Goal: Navigation & Orientation: Find specific page/section

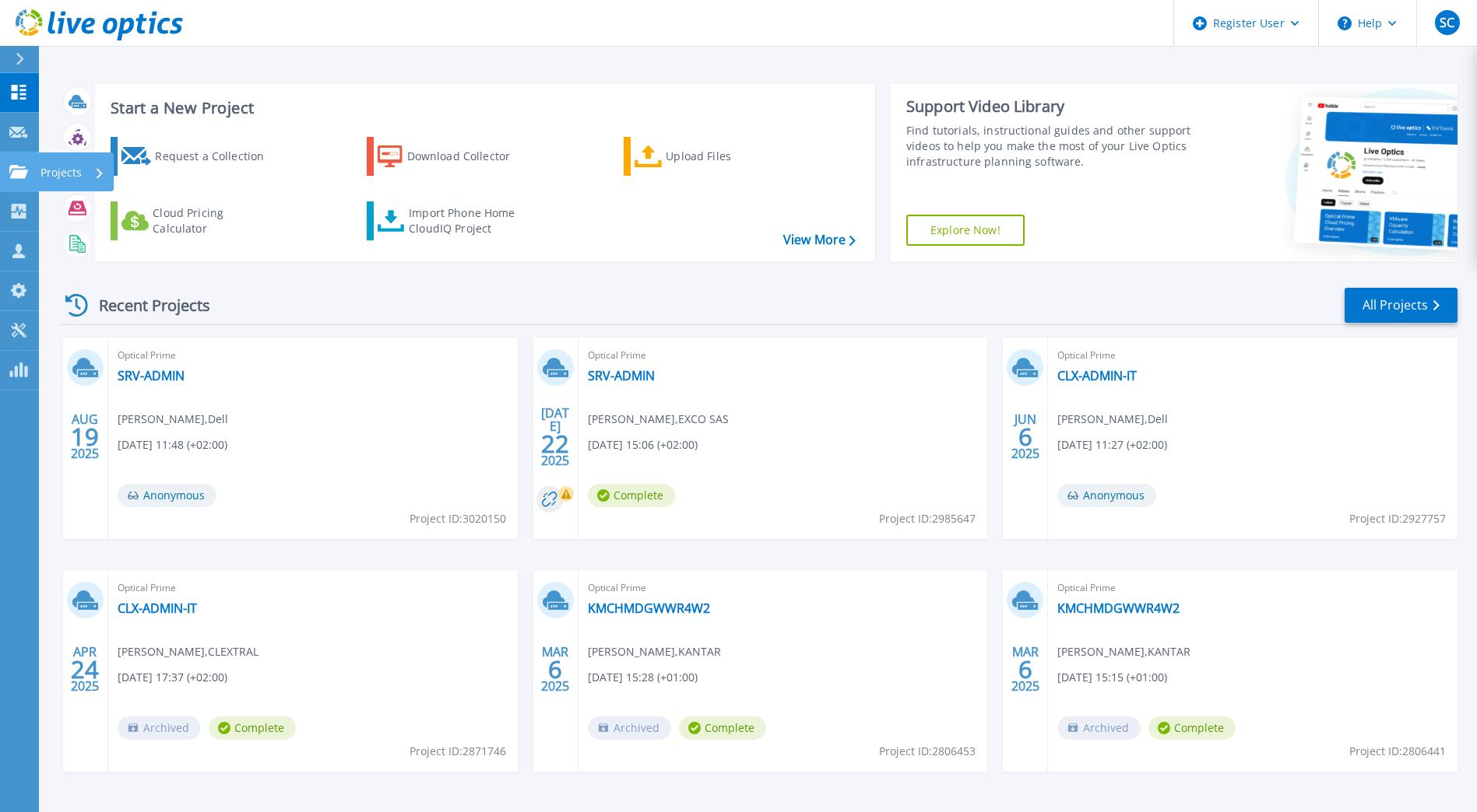
click at [55, 175] on p "Projects" at bounding box center [61, 172] width 41 height 40
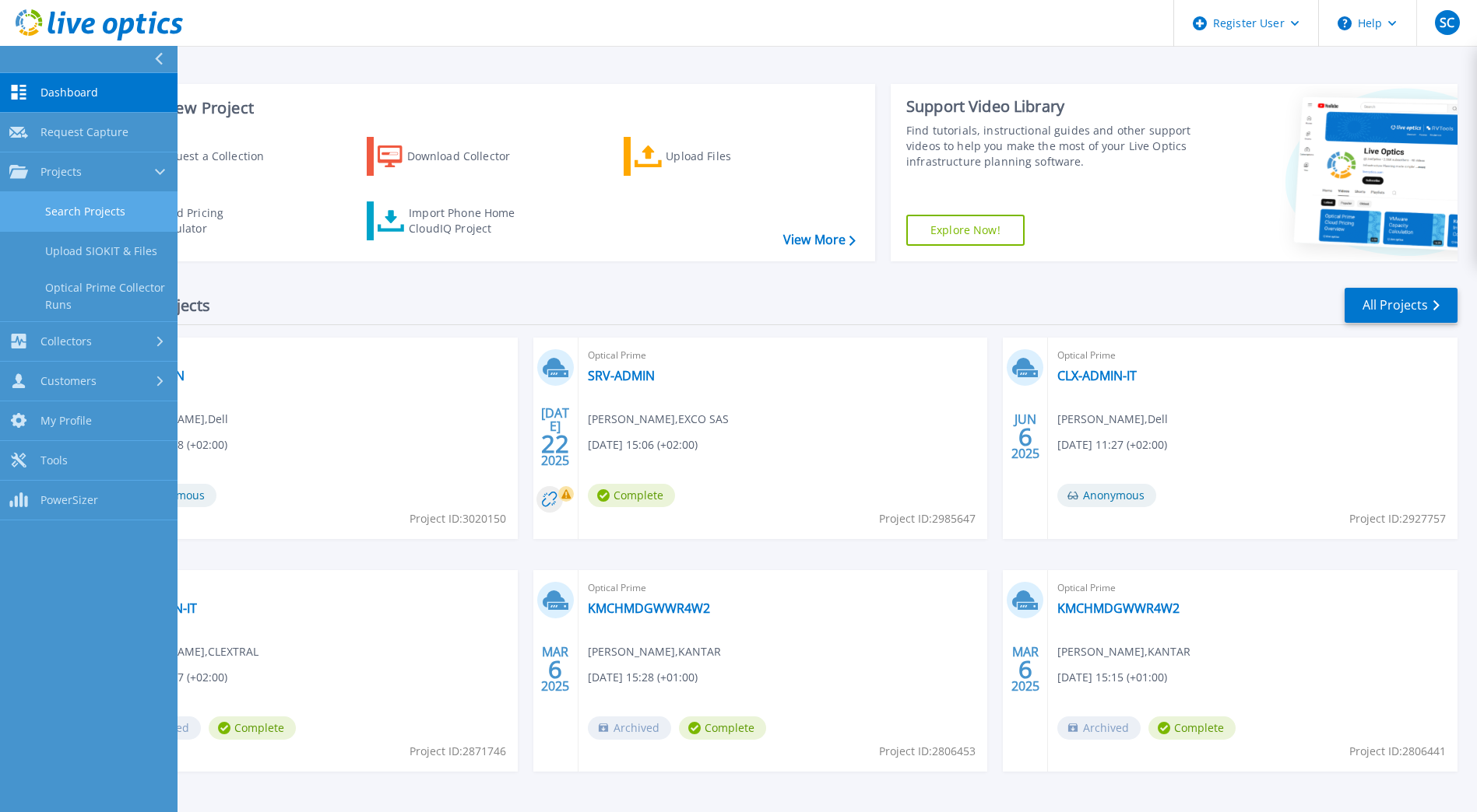
click at [77, 207] on link "Search Projects" at bounding box center [89, 212] width 177 height 39
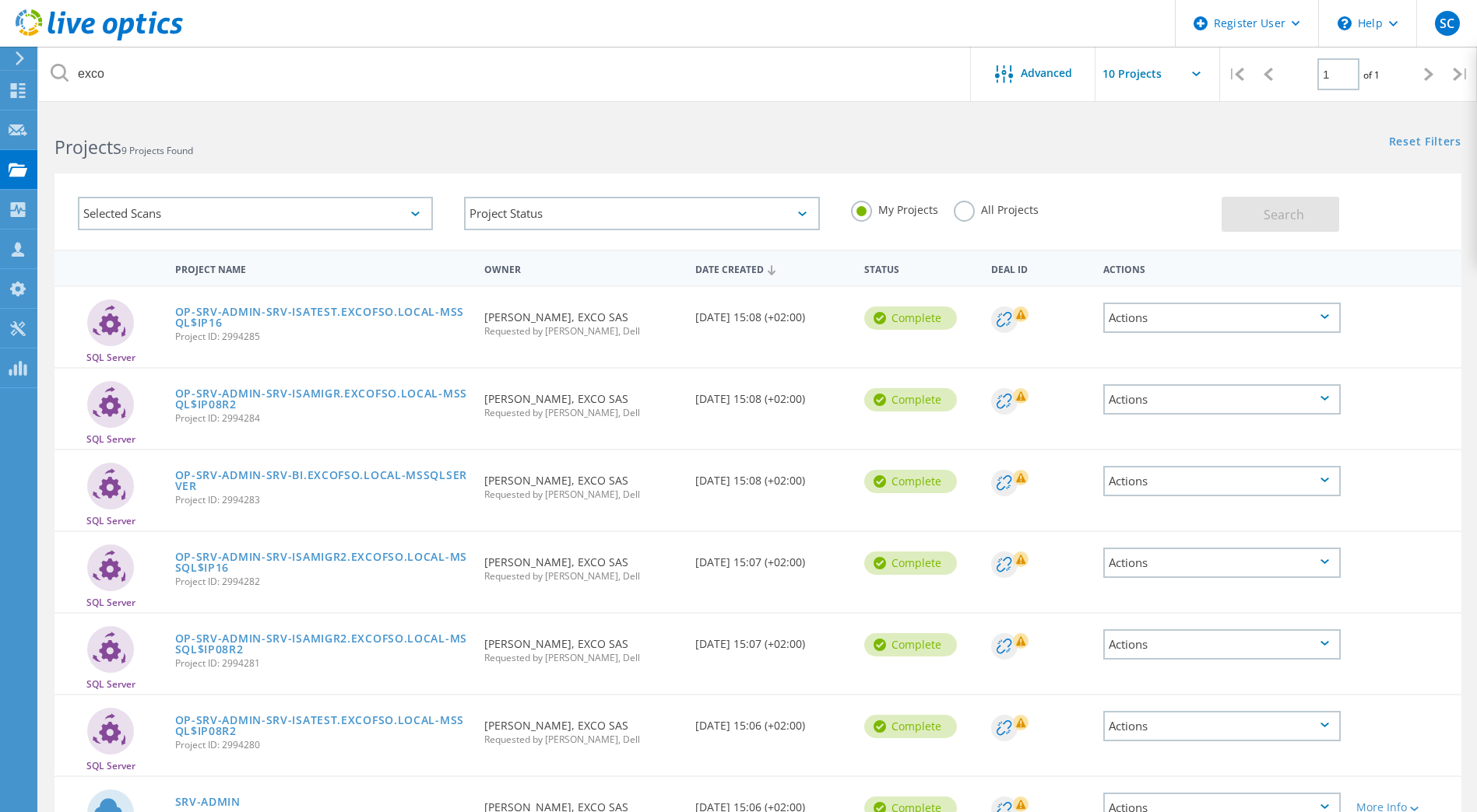
drag, startPoint x: 624, startPoint y: 317, endPoint x: 576, endPoint y: 317, distance: 48.0
click at [576, 317] on div "Requested By [PERSON_NAME], EXCO SAS Requested by [PERSON_NAME], Dell" at bounding box center [582, 319] width 211 height 65
copy div "EXCO SAS"
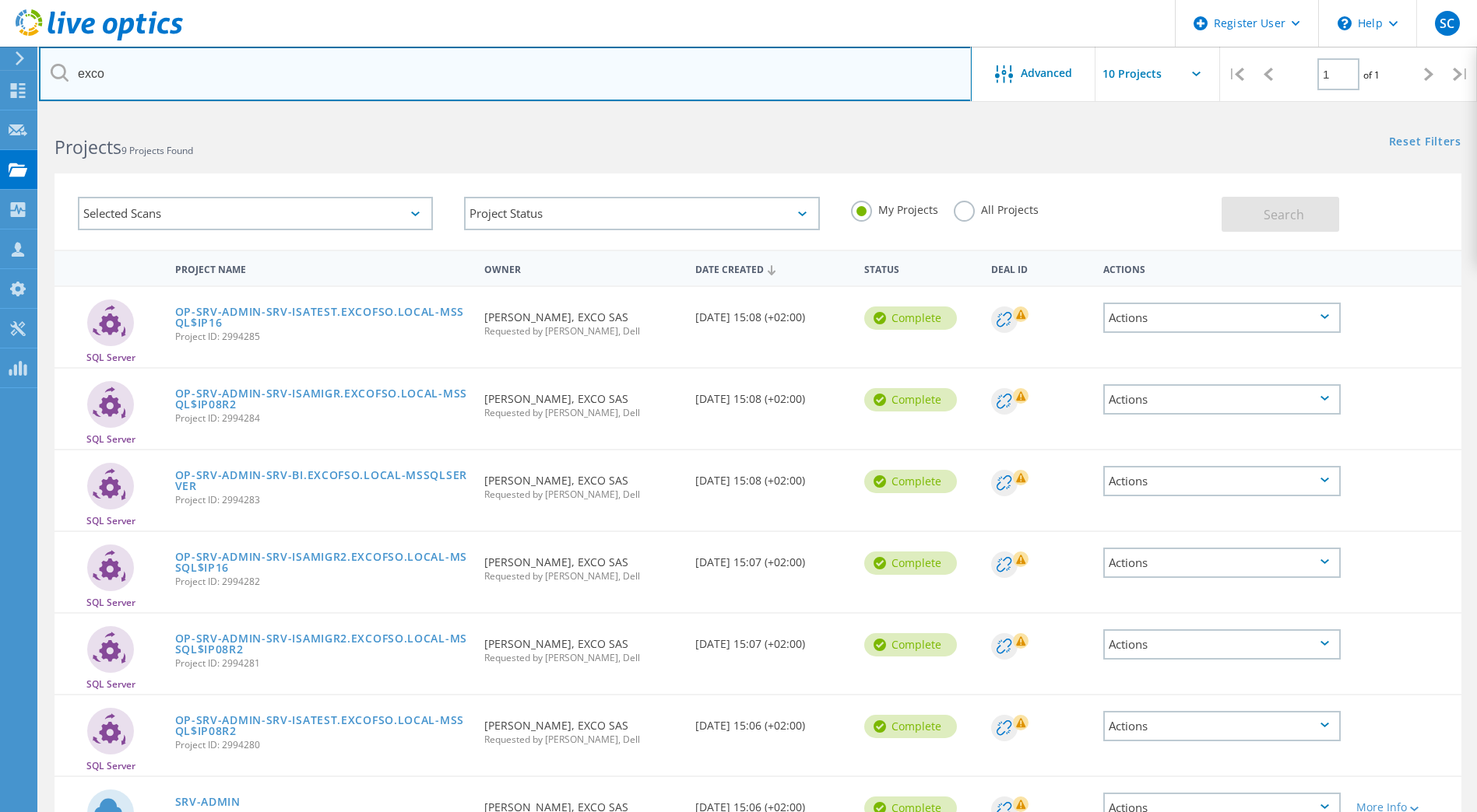
click at [132, 75] on input "exco" at bounding box center [505, 74] width 932 height 54
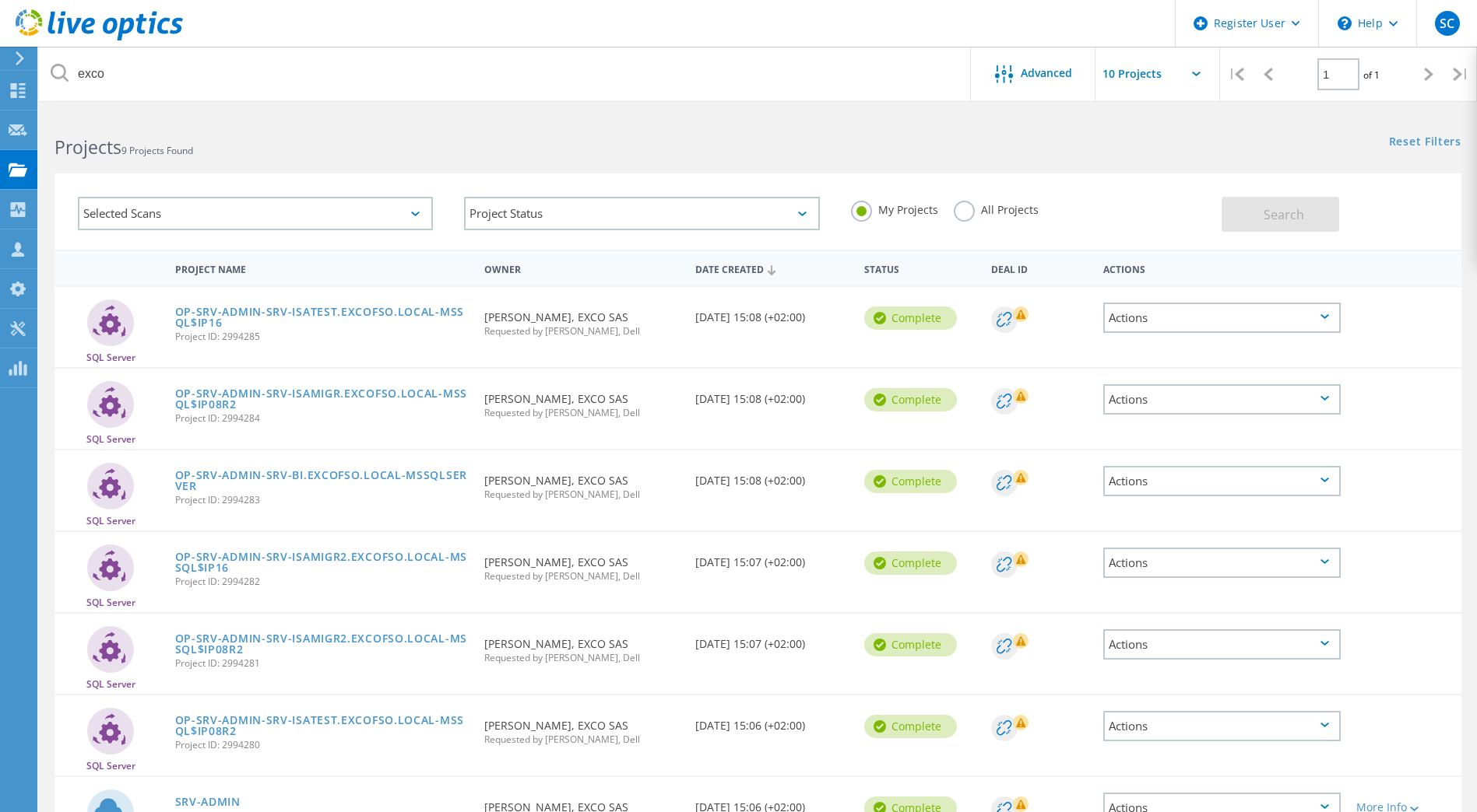
click at [964, 216] on label "All Projects" at bounding box center [995, 208] width 85 height 15
click at [0, 0] on input "All Projects" at bounding box center [0, 0] width 0 height 0
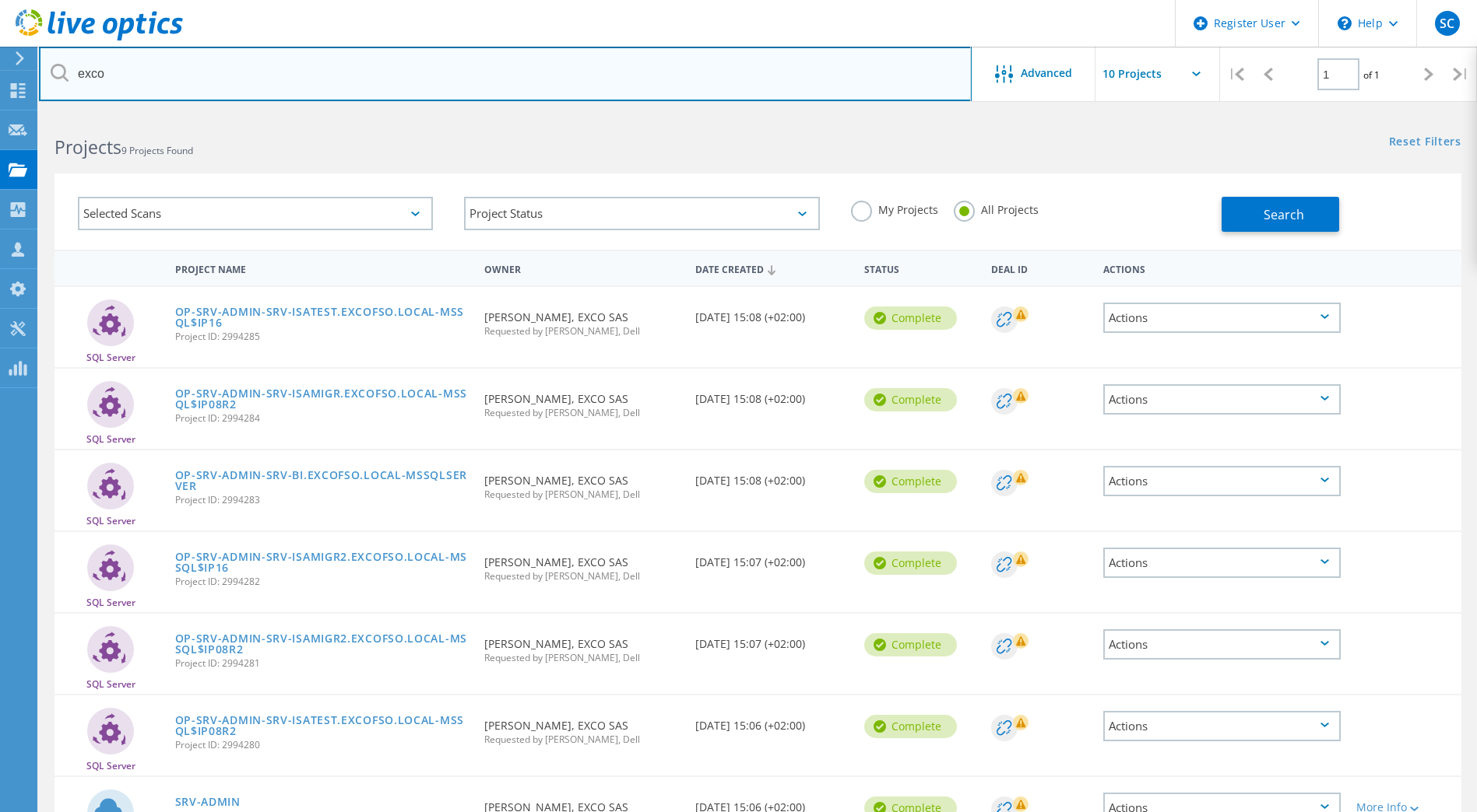
click at [306, 85] on input "exco" at bounding box center [505, 74] width 932 height 54
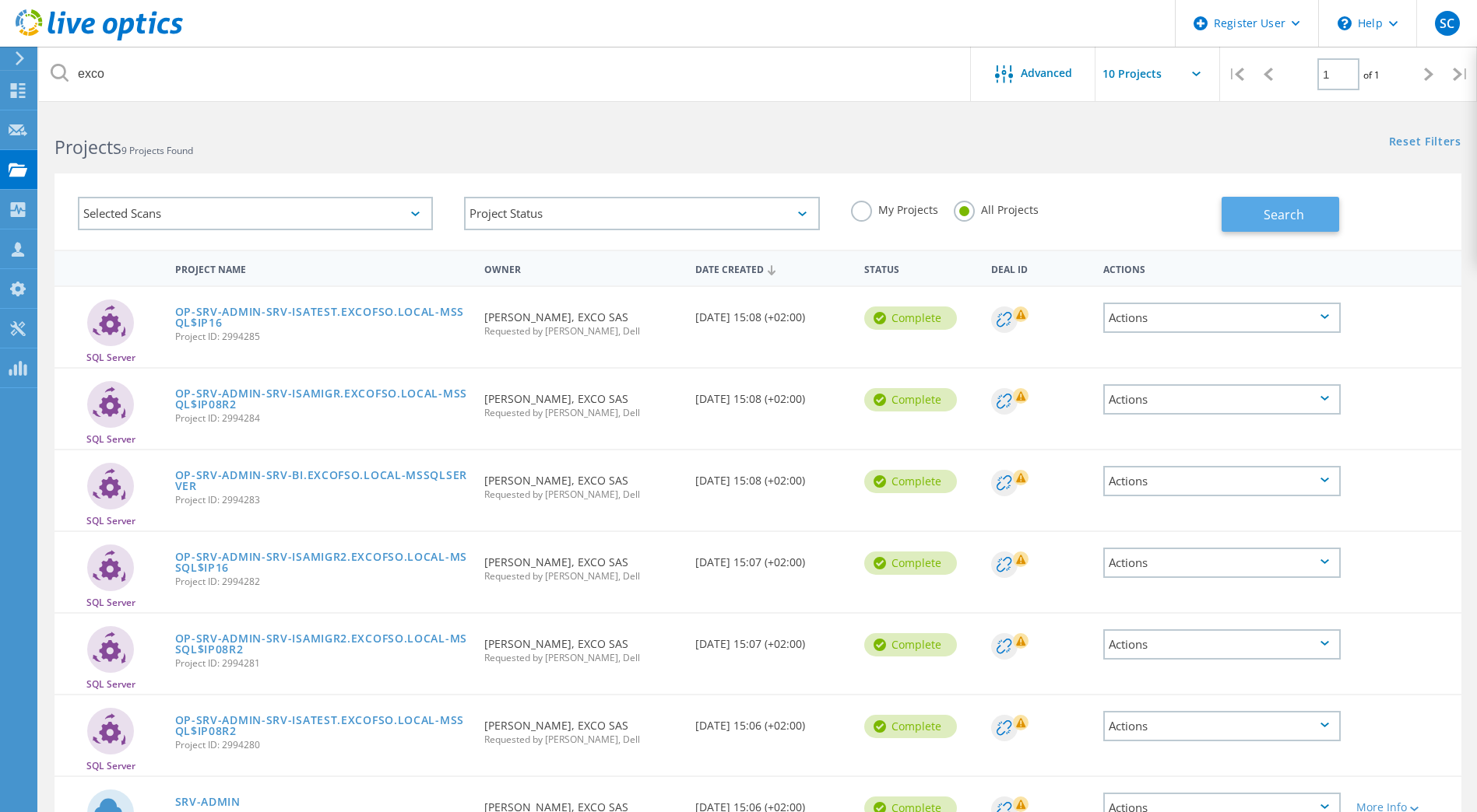
click at [1262, 211] on button "Search" at bounding box center [1279, 214] width 117 height 35
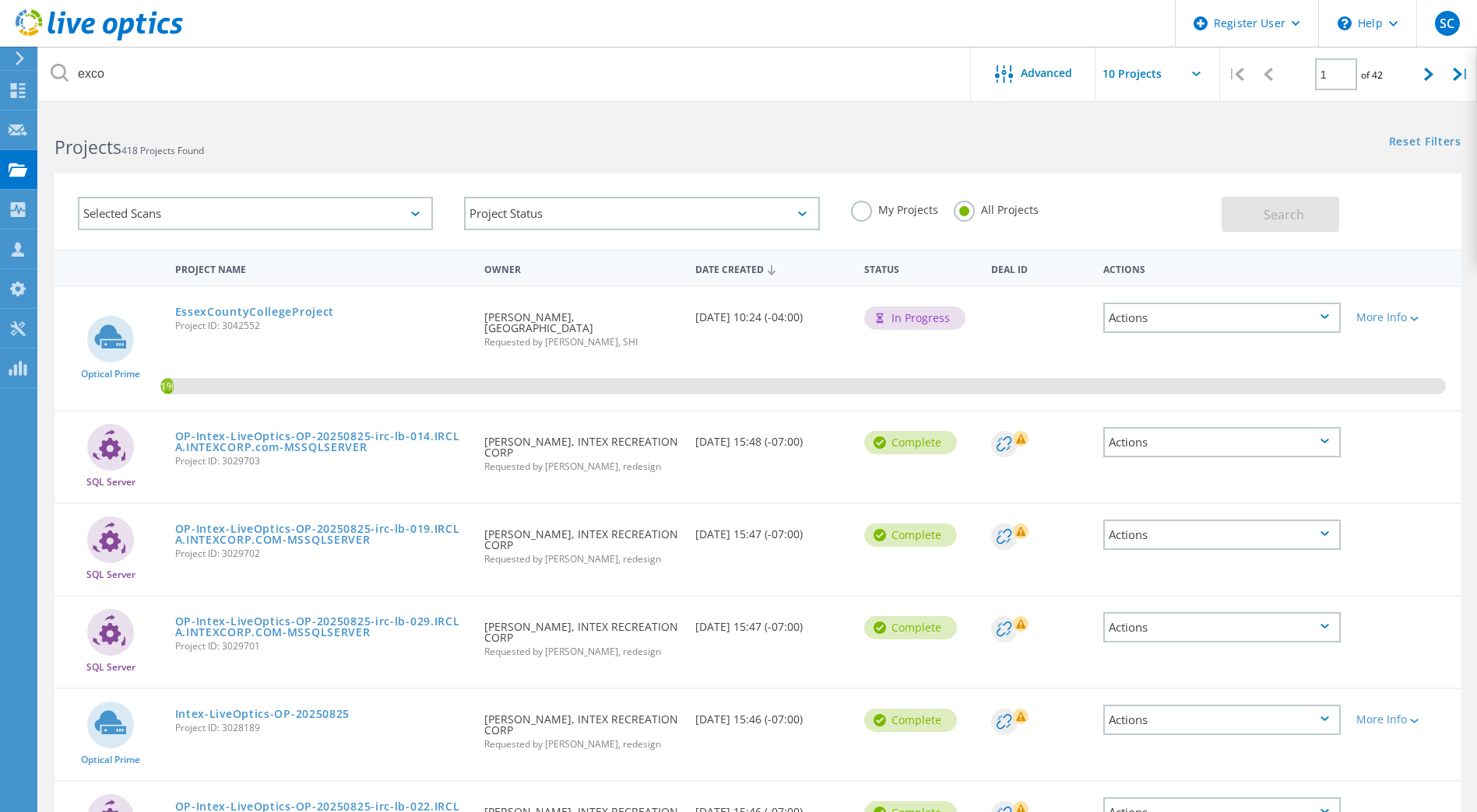
click at [863, 214] on label "My Projects" at bounding box center [894, 208] width 87 height 15
click at [0, 0] on input "My Projects" at bounding box center [0, 0] width 0 height 0
click at [1275, 215] on span "Search" at bounding box center [1283, 214] width 40 height 17
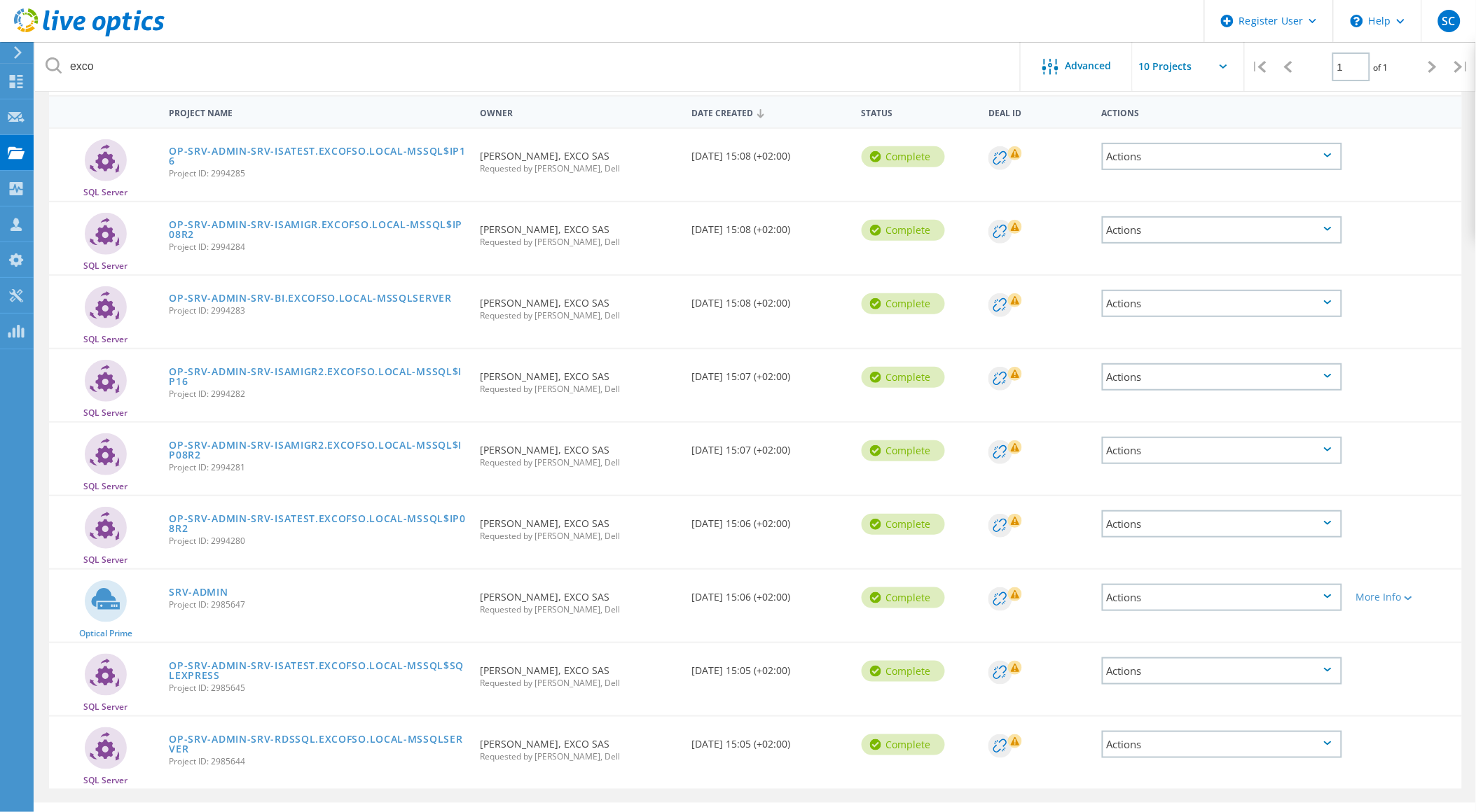
scroll to position [128, 0]
